Goal: Task Accomplishment & Management: Use online tool/utility

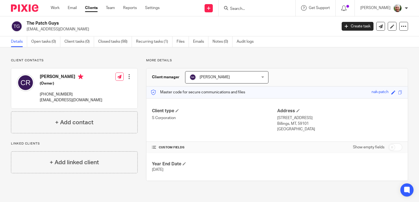
click at [92, 7] on link "Clients" at bounding box center [91, 7] width 13 height 5
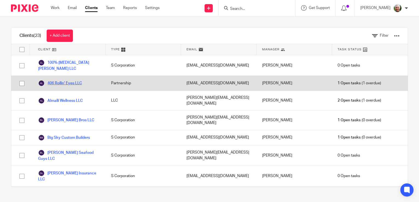
click at [64, 84] on link "406 Rollin' Eyes LLC" at bounding box center [60, 83] width 44 height 7
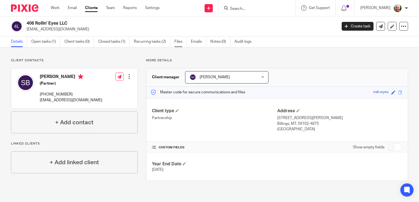
click at [176, 42] on link "Files" at bounding box center [180, 41] width 12 height 11
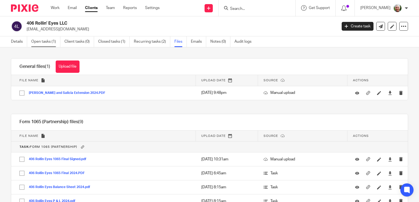
click at [42, 41] on link "Open tasks (1)" at bounding box center [45, 41] width 29 height 11
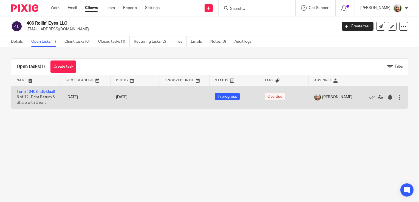
click at [30, 92] on link "Form 1040 (Individual)" at bounding box center [36, 92] width 38 height 4
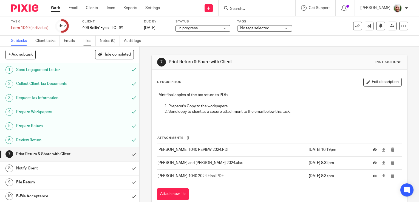
click at [86, 41] on link "Files" at bounding box center [89, 41] width 12 height 11
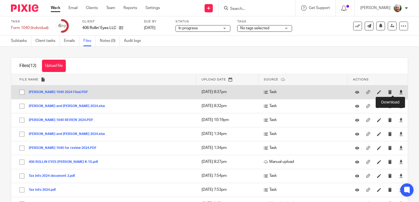
click at [399, 92] on icon at bounding box center [401, 92] width 4 height 4
